Goal: Task Accomplishment & Management: Manage account settings

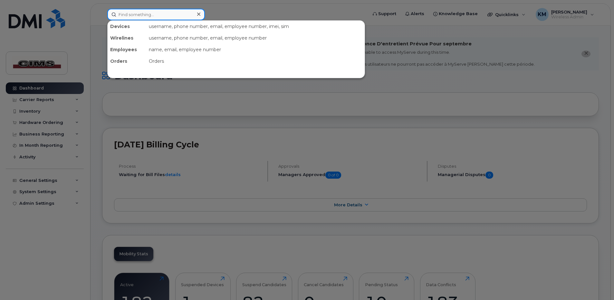
click at [160, 15] on input at bounding box center [156, 15] width 98 height 12
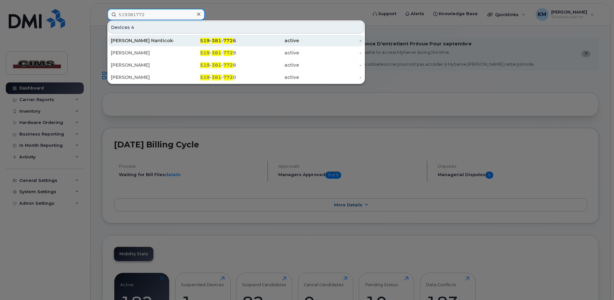
type input "519381772"
click at [148, 38] on div "[PERSON_NAME] Nanticoke" at bounding box center [142, 40] width 63 height 6
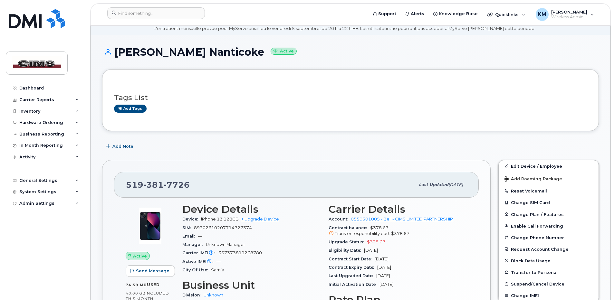
scroll to position [64, 0]
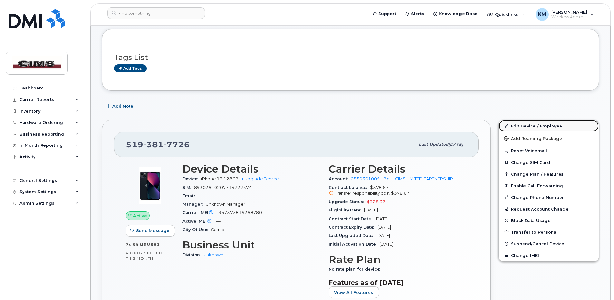
click at [525, 125] on link "Edit Device / Employee" at bounding box center [548, 126] width 100 height 12
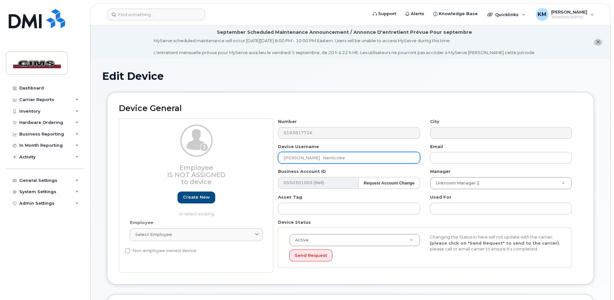
click at [317, 159] on input "[PERSON_NAME] Nanticoke" at bounding box center [349, 158] width 142 height 12
drag, startPoint x: 352, startPoint y: 160, endPoint x: 209, endPoint y: 157, distance: 143.3
click at [209, 157] on div "Employee Is not assigned to device Create new or select existing Employee Selec…" at bounding box center [350, 195] width 463 height 154
paste input "Hessam Dowlatshahi"
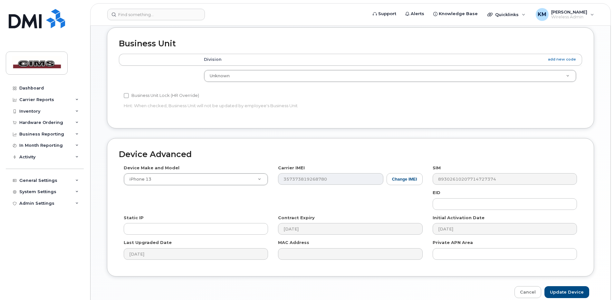
scroll to position [297, 0]
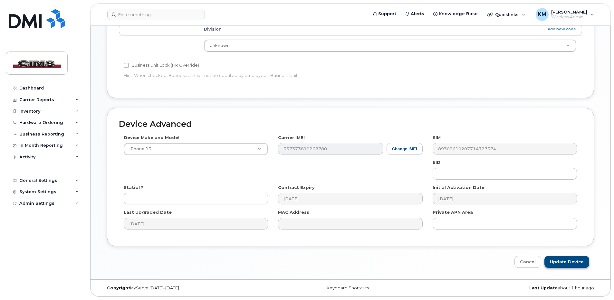
type input "Hessam Dowlatshahi"
drag, startPoint x: 568, startPoint y: 263, endPoint x: 562, endPoint y: 262, distance: 6.3
click at [568, 263] on input "Update Device" at bounding box center [566, 262] width 45 height 12
type input "Saving..."
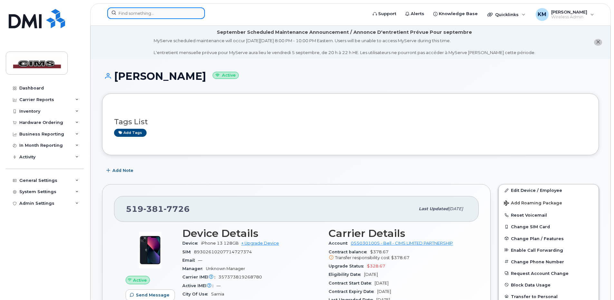
click at [129, 15] on input at bounding box center [156, 13] width 98 height 12
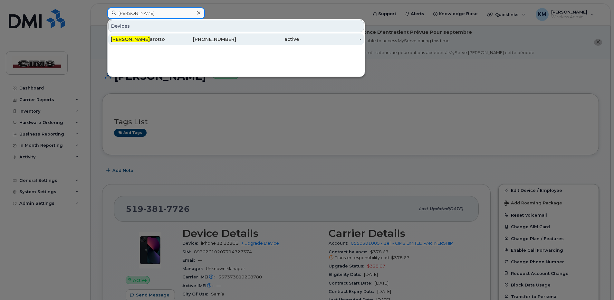
type input "kate m"
click at [144, 41] on div "Kate M arotto" at bounding box center [142, 39] width 63 height 6
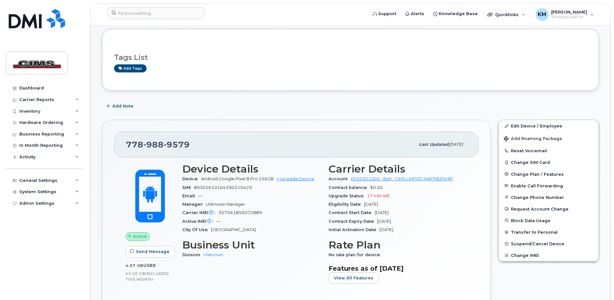
scroll to position [97, 0]
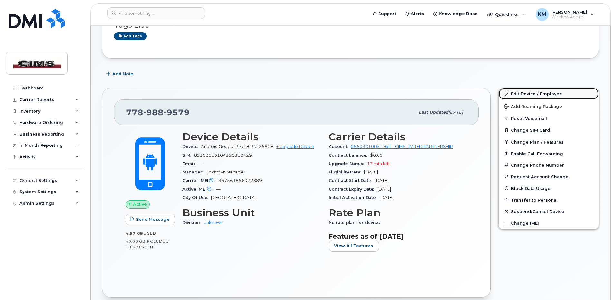
click at [535, 93] on link "Edit Device / Employee" at bounding box center [548, 94] width 100 height 12
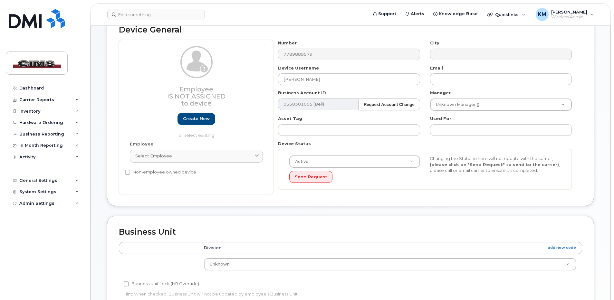
scroll to position [64, 0]
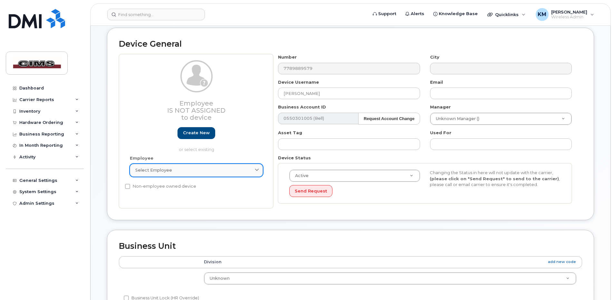
click at [152, 169] on span "Select employee" at bounding box center [153, 170] width 37 height 6
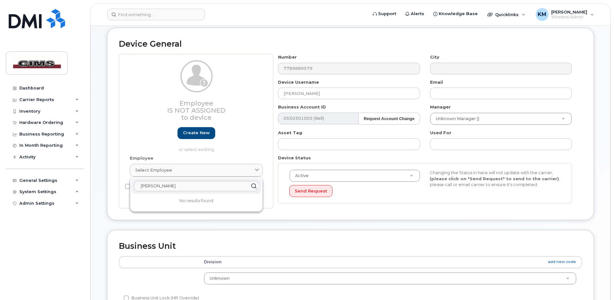
type input "kate"
click at [295, 231] on div "Business Unit Accounting Categories Rules Division add new code Unknown Unknown…" at bounding box center [350, 280] width 487 height 101
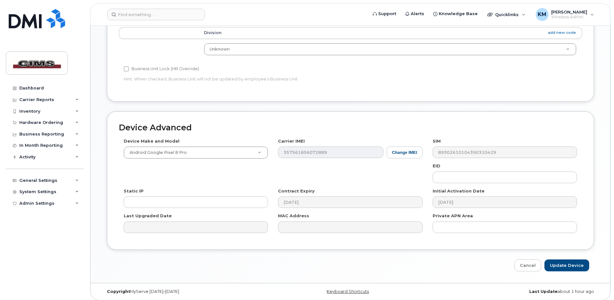
scroll to position [297, 0]
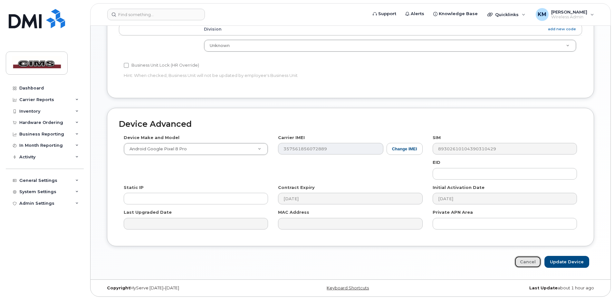
click at [533, 263] on link "Cancel" at bounding box center [527, 262] width 27 height 12
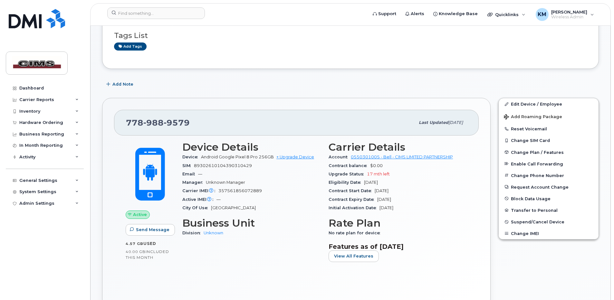
scroll to position [97, 0]
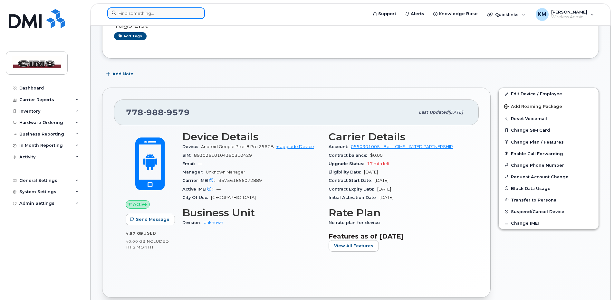
click at [153, 15] on input at bounding box center [156, 13] width 98 height 12
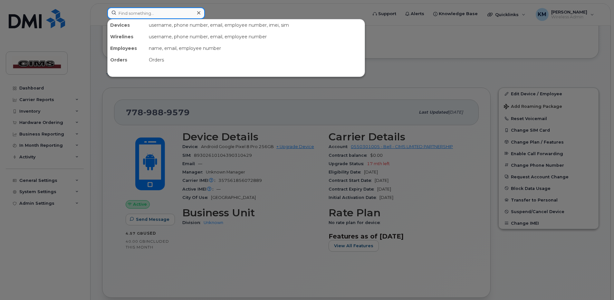
click at [132, 9] on input at bounding box center [156, 13] width 98 height 12
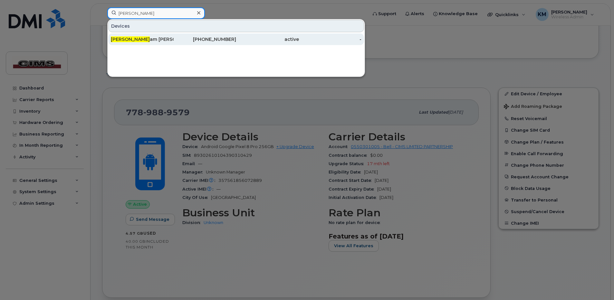
type input "hess"
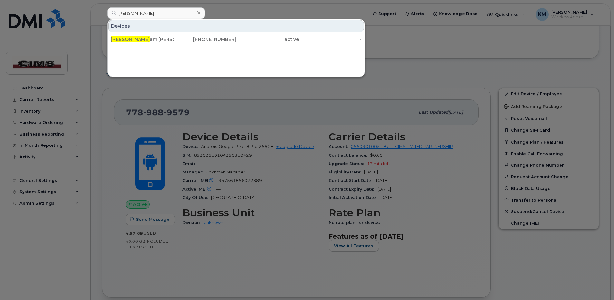
drag, startPoint x: 150, startPoint y: 36, endPoint x: 125, endPoint y: 49, distance: 28.1
click at [150, 36] on div "Hess am Dowlatshahi" at bounding box center [142, 39] width 63 height 12
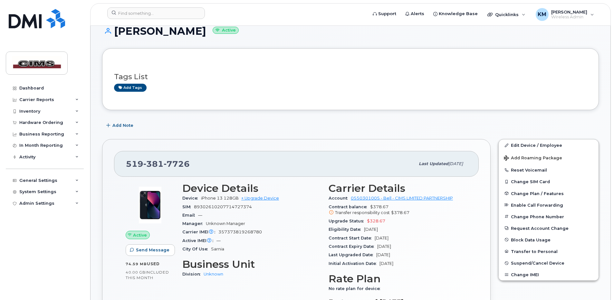
scroll to position [32, 0]
